Goal: Task Accomplishment & Management: Use online tool/utility

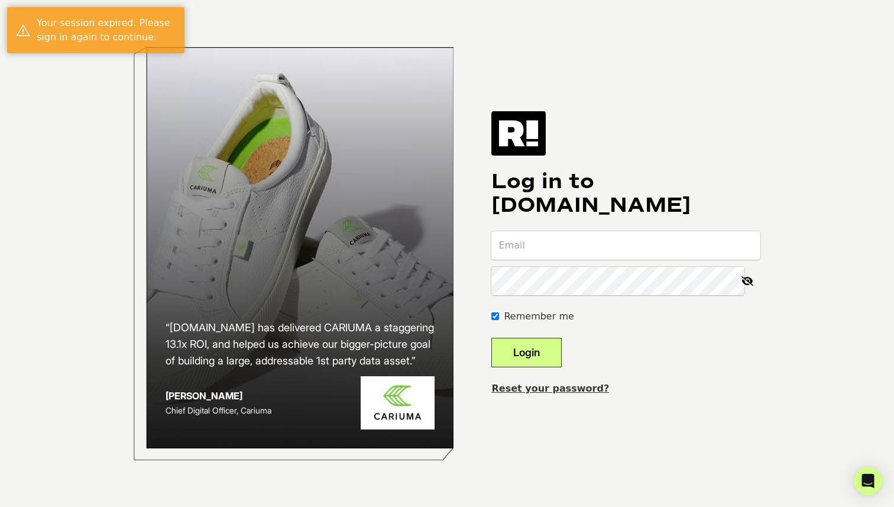
click at [557, 241] on input "email" at bounding box center [625, 245] width 269 height 28
type input "[PERSON_NAME][EMAIL_ADDRESS][DOMAIN_NAME]"
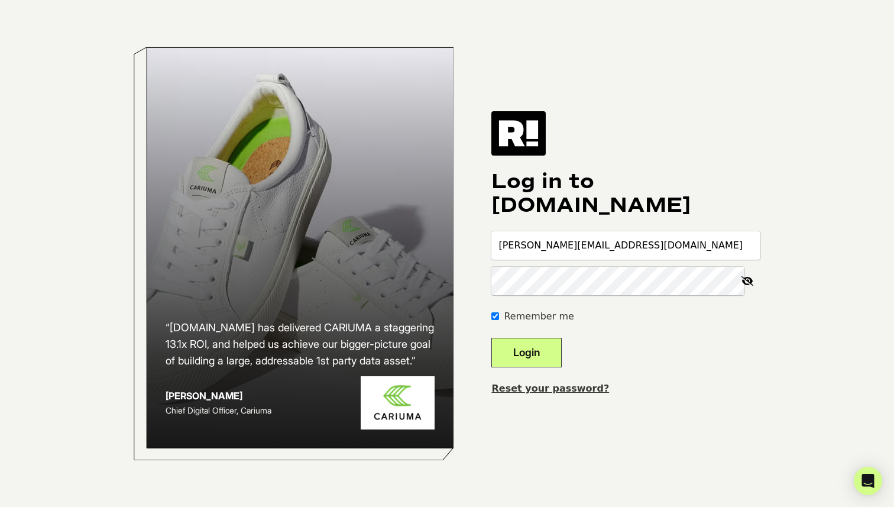
click at [491, 337] on button "Login" at bounding box center [526, 352] width 70 height 30
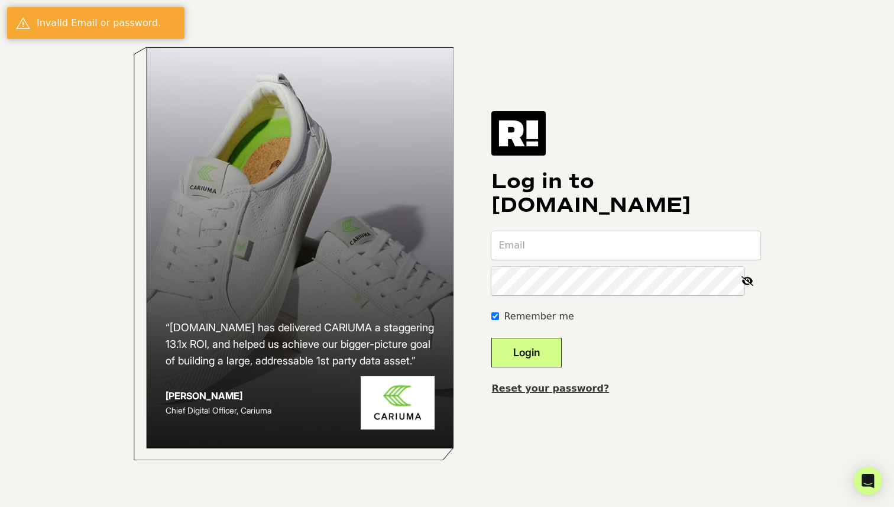
click at [684, 157] on div "Log in to [DOMAIN_NAME] Remember me Login Reset your password?" at bounding box center [625, 253] width 269 height 284
click at [624, 234] on input "email" at bounding box center [625, 245] width 269 height 28
type input "[PERSON_NAME][EMAIL_ADDRESS][DOMAIN_NAME]"
